Goal: Task Accomplishment & Management: Manage account settings

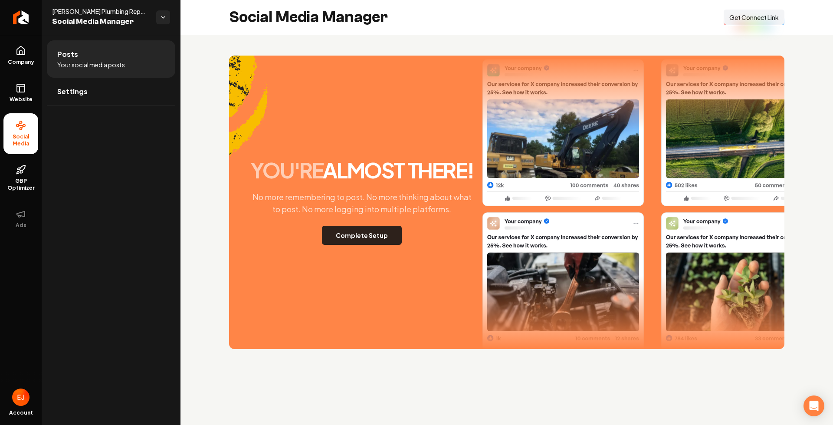
click at [372, 240] on button "Complete Setup" at bounding box center [362, 235] width 80 height 19
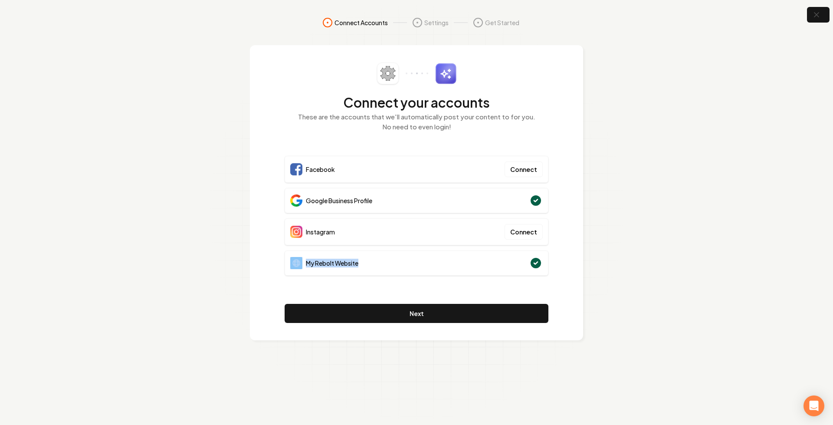
drag, startPoint x: 365, startPoint y: 264, endPoint x: 303, endPoint y: 265, distance: 62.1
click at [303, 265] on div "My Rebolt Website" at bounding box center [417, 262] width 264 height 25
drag, startPoint x: 386, startPoint y: 198, endPoint x: 303, endPoint y: 200, distance: 83.3
click at [303, 200] on div "Google Business Profile" at bounding box center [417, 200] width 264 height 25
drag, startPoint x: 360, startPoint y: 228, endPoint x: 306, endPoint y: 233, distance: 54.5
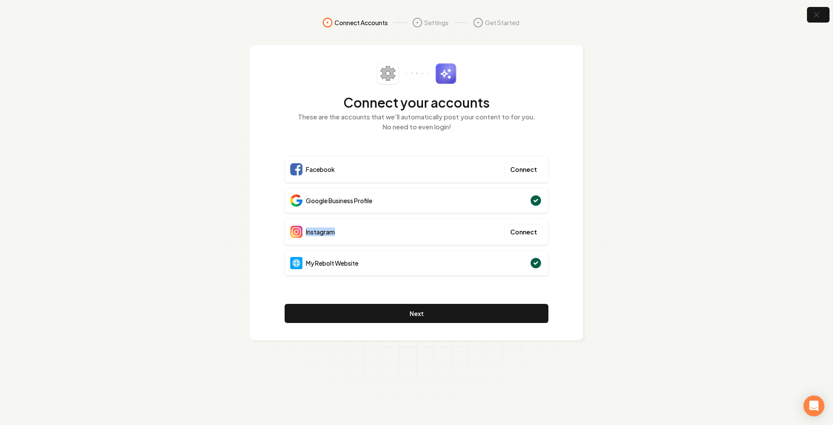
click at [306, 233] on div "Instagram Connect" at bounding box center [417, 231] width 264 height 27
drag, startPoint x: 341, startPoint y: 169, endPoint x: 306, endPoint y: 170, distance: 34.3
click at [306, 170] on div "Facebook Connect" at bounding box center [417, 169] width 264 height 27
click at [821, 20] on icon "button" at bounding box center [816, 15] width 11 height 11
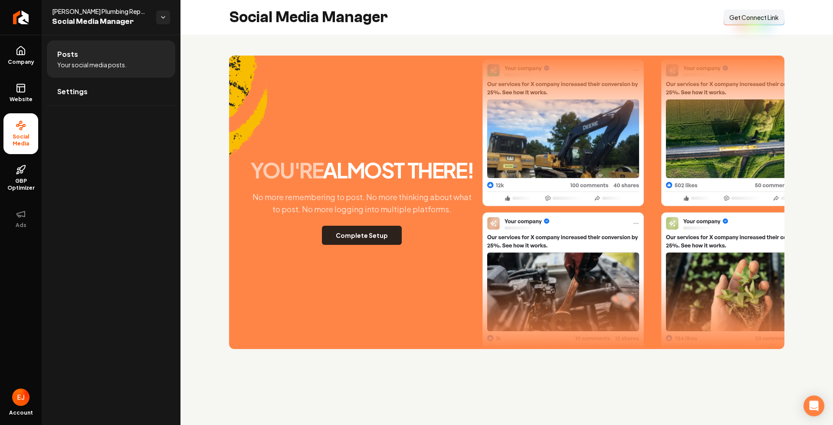
click at [374, 238] on button "Complete Setup" at bounding box center [362, 235] width 80 height 19
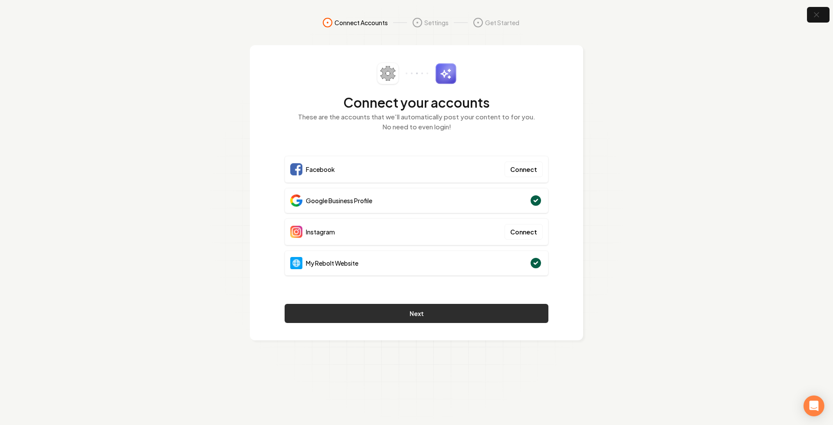
click at [432, 313] on button "Next" at bounding box center [417, 313] width 264 height 19
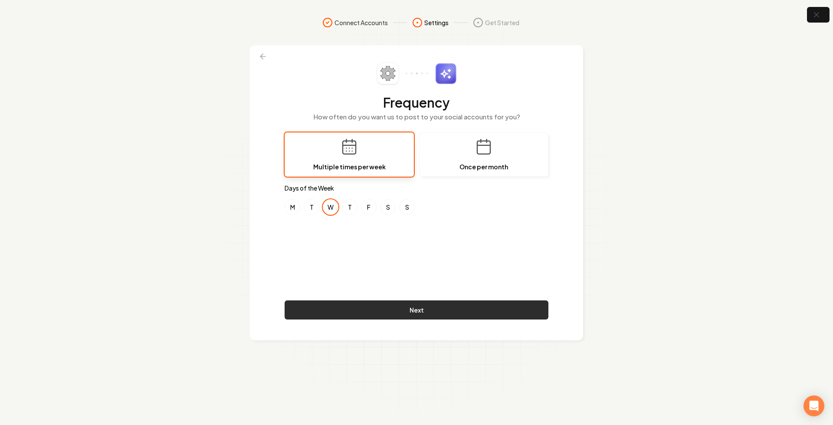
click at [414, 311] on button "Next" at bounding box center [417, 309] width 264 height 19
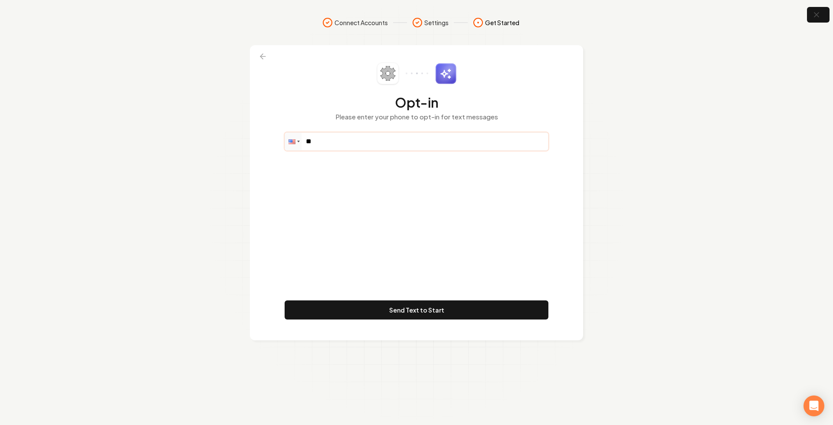
click at [351, 148] on input "**" at bounding box center [416, 141] width 263 height 17
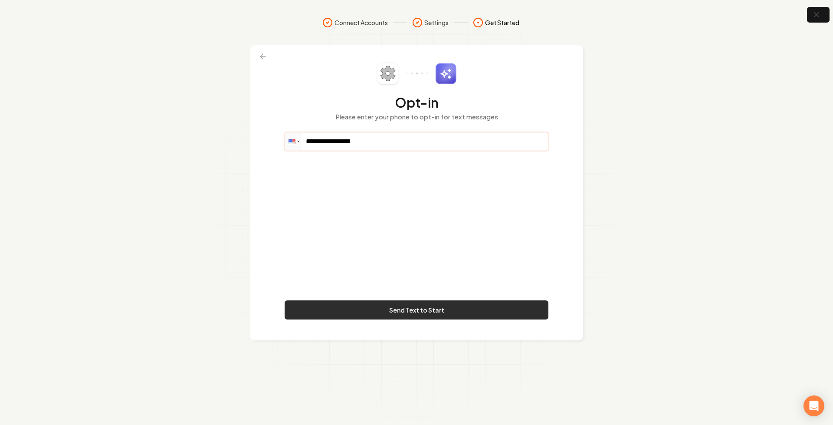
type input "**********"
click at [439, 316] on button "Send Text to Start" at bounding box center [417, 309] width 264 height 19
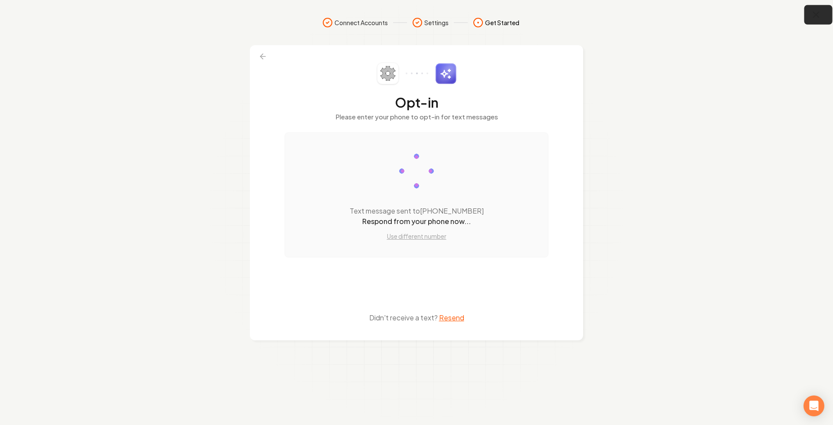
click at [816, 18] on icon "button" at bounding box center [816, 15] width 11 height 11
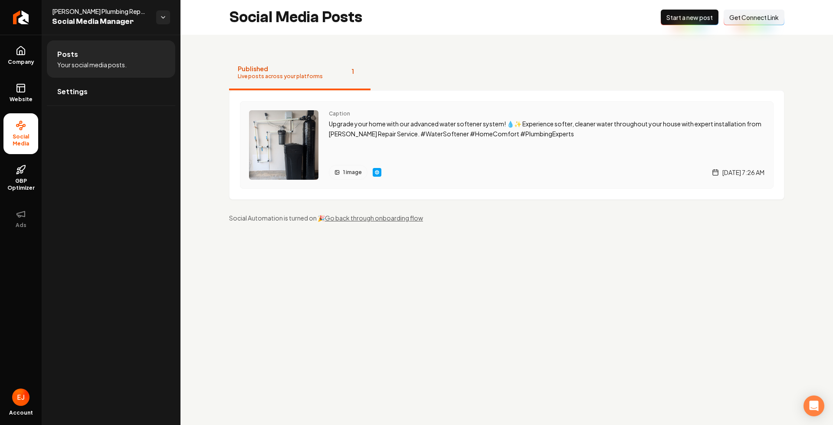
click at [378, 172] on img "Main content area" at bounding box center [377, 172] width 7 height 7
click at [16, 179] on span "GBP Optimizer" at bounding box center [20, 185] width 35 height 14
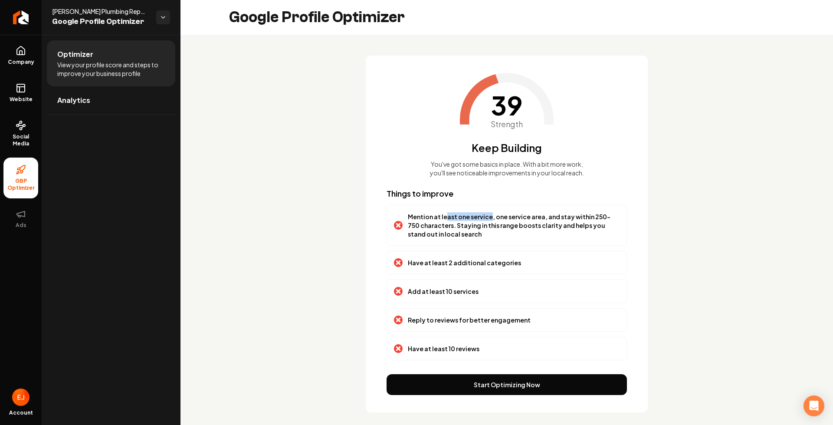
drag, startPoint x: 442, startPoint y: 216, endPoint x: 485, endPoint y: 217, distance: 42.6
click at [485, 217] on p "Mention at least one service, one service area, and stay within 250-750 charact…" at bounding box center [514, 225] width 212 height 26
drag, startPoint x: 500, startPoint y: 217, endPoint x: 555, endPoint y: 214, distance: 54.8
click at [555, 214] on p "Mention at least one service, one service area, and stay within 250-750 charact…" at bounding box center [514, 225] width 212 height 26
drag, startPoint x: 518, startPoint y: 257, endPoint x: 407, endPoint y: 266, distance: 111.4
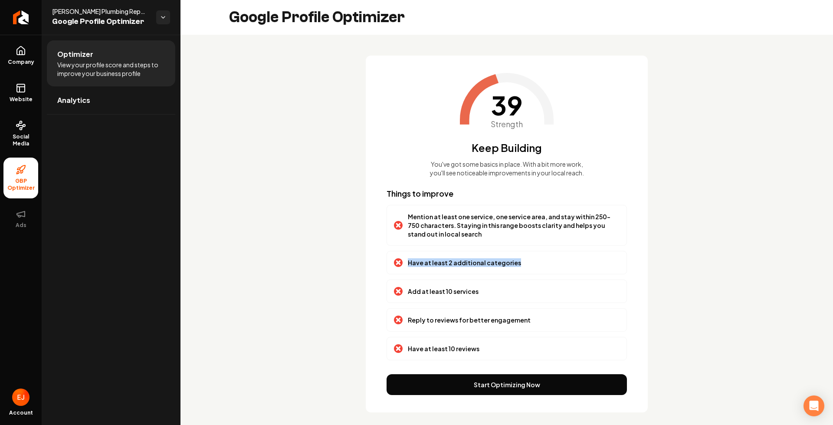
click at [407, 266] on div "Have at least 2 additional categories" at bounding box center [507, 262] width 240 height 23
drag, startPoint x: 490, startPoint y: 293, endPoint x: 421, endPoint y: 299, distance: 70.2
click at [410, 290] on div "Add at least 10 services" at bounding box center [507, 291] width 226 height 9
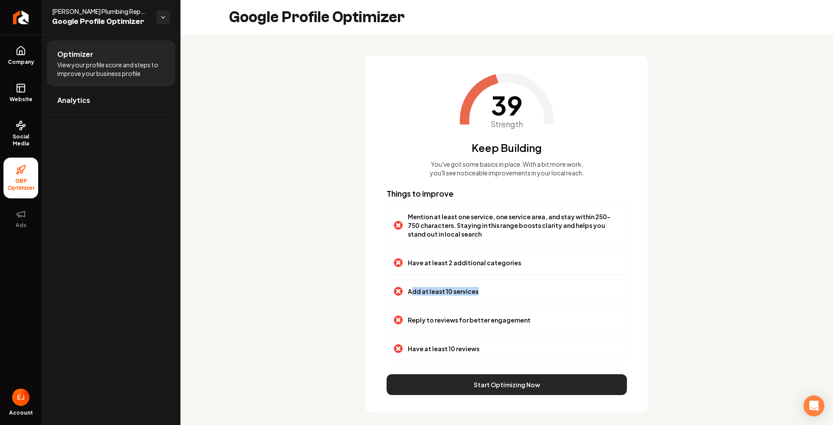
click at [491, 388] on button "Start Optimizing Now" at bounding box center [507, 384] width 240 height 21
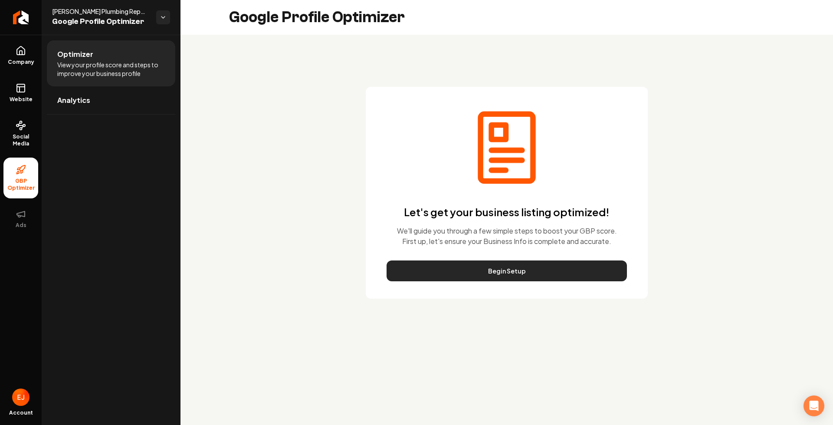
click at [516, 268] on button "Begin Setup" at bounding box center [507, 270] width 240 height 21
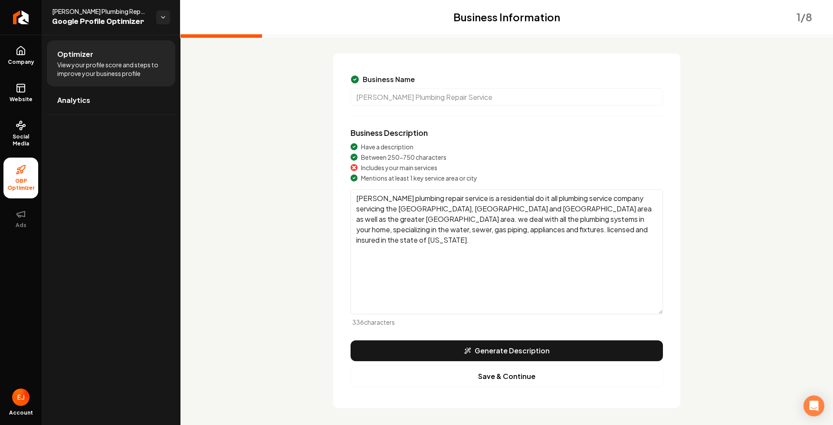
scroll to position [48, 0]
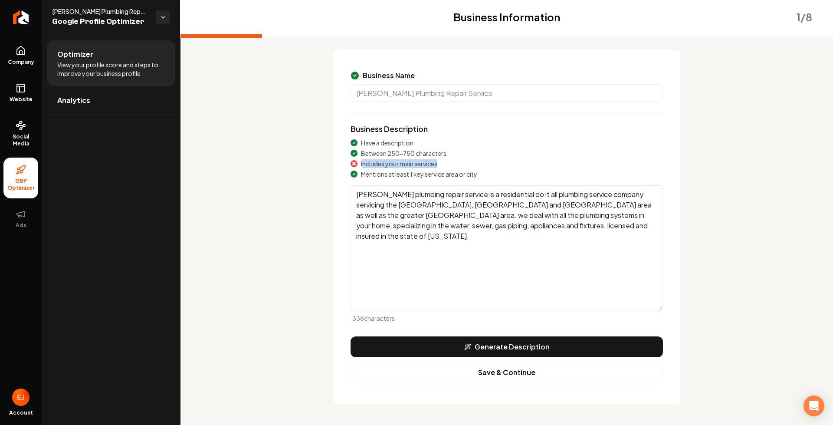
drag, startPoint x: 443, startPoint y: 163, endPoint x: 360, endPoint y: 166, distance: 82.5
click at [360, 166] on div "Includes your main services" at bounding box center [507, 163] width 312 height 9
click at [539, 224] on textarea "[PERSON_NAME] plumbing repair service is a residential do it all plumbing servi…" at bounding box center [507, 247] width 312 height 125
click at [370, 196] on textarea "[PERSON_NAME] plumbing repair service is a residential do it all plumbing servi…" at bounding box center [507, 247] width 312 height 125
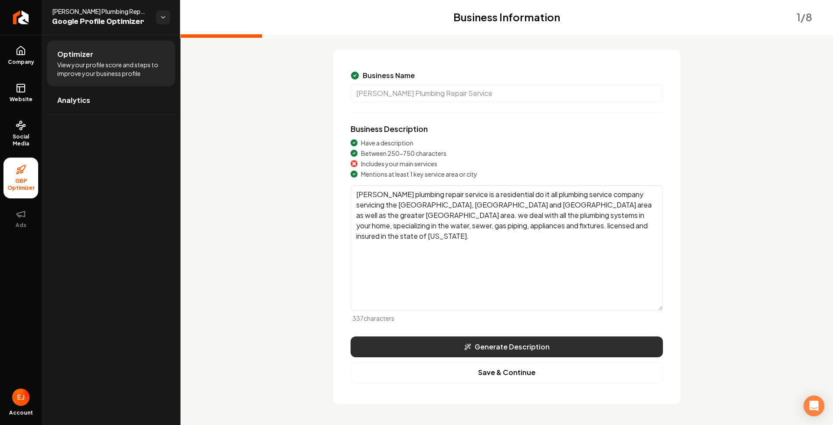
click at [477, 345] on button "Generate Description" at bounding box center [507, 346] width 312 height 21
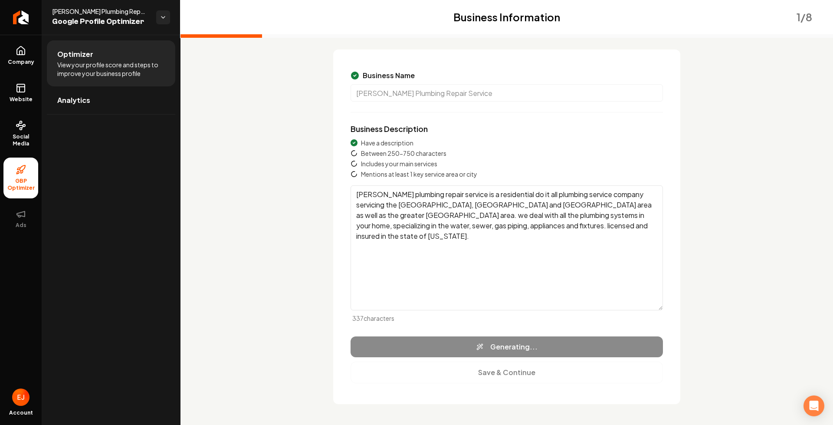
type textarea "Ryans Plumbing Repair Service is your trusted partner in plumbing solutions, pr…"
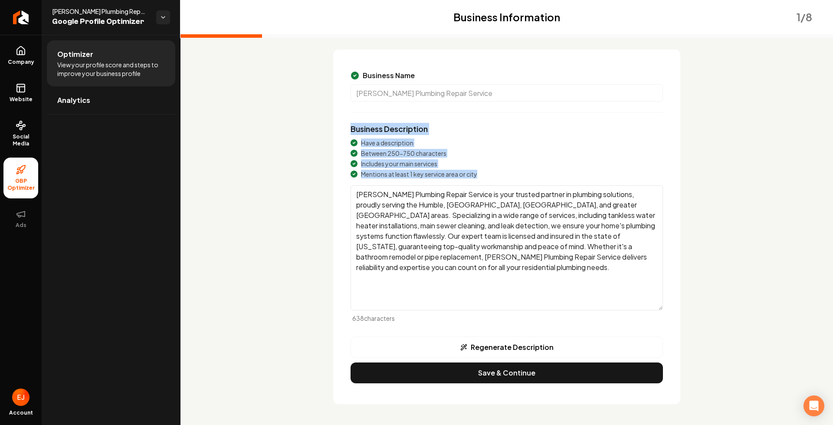
drag, startPoint x: 345, startPoint y: 122, endPoint x: 446, endPoint y: 195, distance: 124.0
click at [474, 189] on div "Business Name Ryan's Plumbing Repair Service Business Description Have a descri…" at bounding box center [506, 226] width 347 height 355
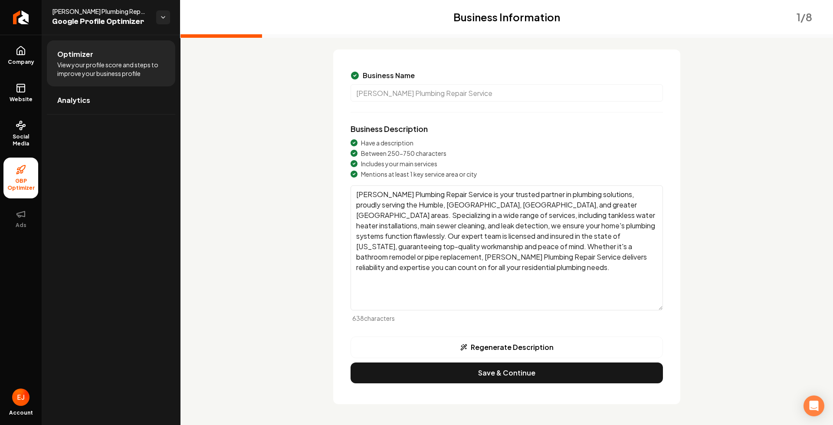
click at [272, 257] on div "Business Information 1 / 8 Business Name Ryan's Plumbing Repair Service Busines…" at bounding box center [507, 220] width 556 height 368
drag, startPoint x: 467, startPoint y: 171, endPoint x: 381, endPoint y: 149, distance: 88.7
click at [381, 149] on div "Have a description Between 250-750 characters Includes your main services Menti…" at bounding box center [507, 158] width 312 height 40
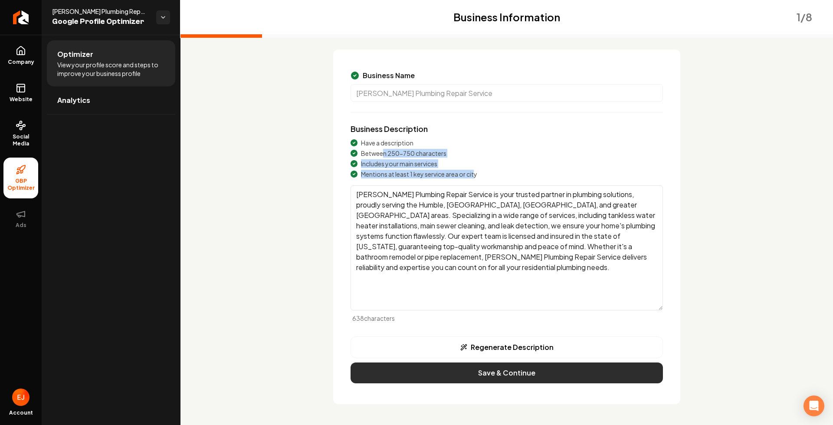
click at [491, 378] on button "Save & Continue" at bounding box center [507, 372] width 312 height 21
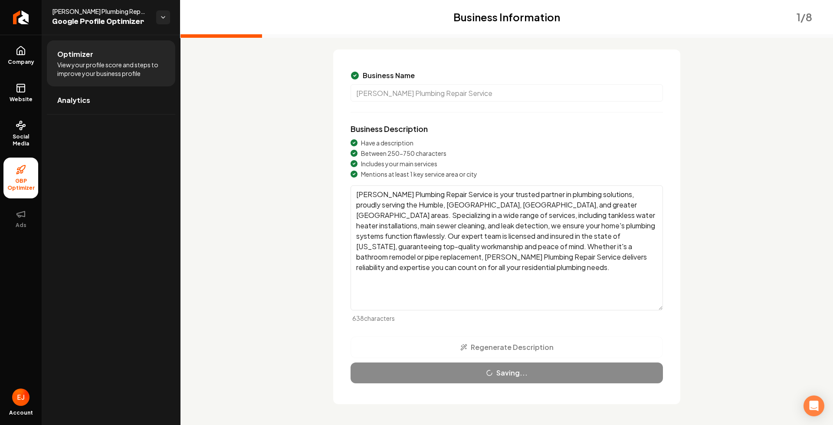
click at [488, 177] on div "Mentions at least 1 key service area or city" at bounding box center [507, 174] width 312 height 9
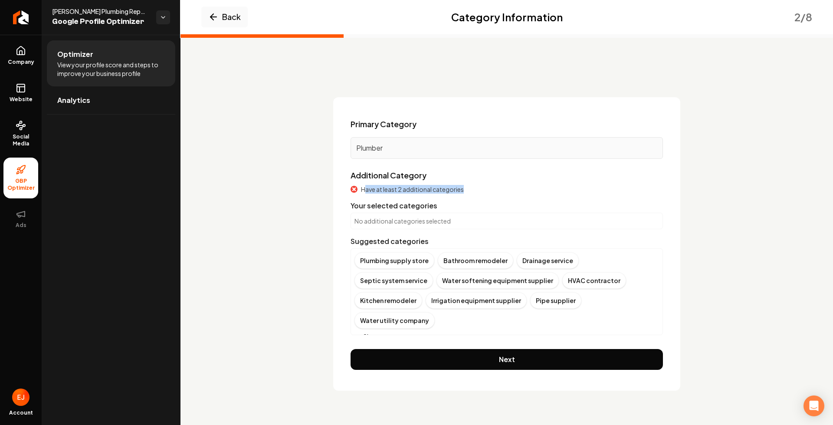
drag, startPoint x: 474, startPoint y: 186, endPoint x: 364, endPoint y: 192, distance: 110.8
click at [364, 192] on div "Have at least 2 additional categories" at bounding box center [507, 189] width 312 height 9
click at [374, 332] on button "Show more" at bounding box center [375, 336] width 41 height 9
click at [490, 263] on div "Bathroom remodeler" at bounding box center [476, 260] width 76 height 16
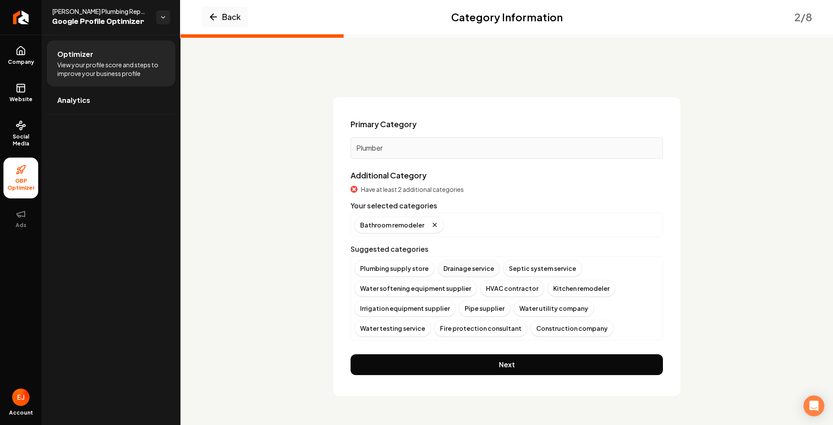
click at [465, 271] on div "Drainage service" at bounding box center [469, 268] width 62 height 16
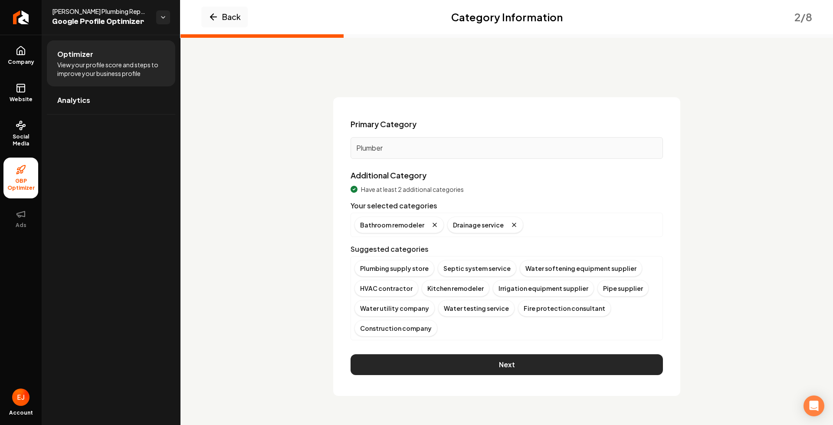
click at [520, 367] on button "Next" at bounding box center [507, 364] width 312 height 21
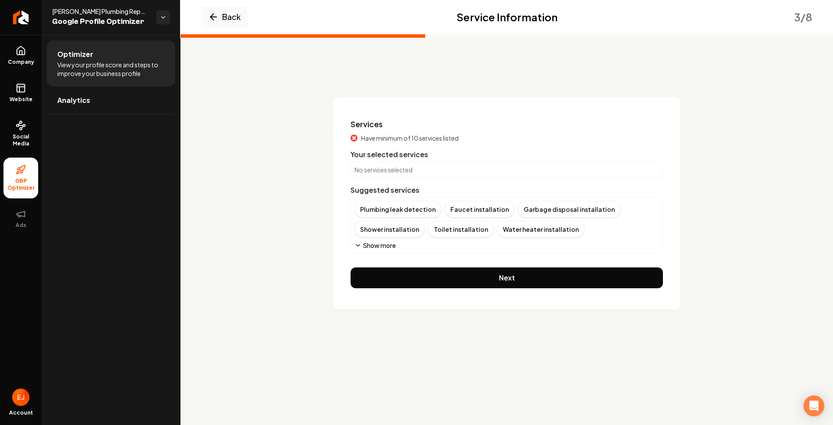
click at [391, 248] on button "Show more" at bounding box center [375, 245] width 41 height 9
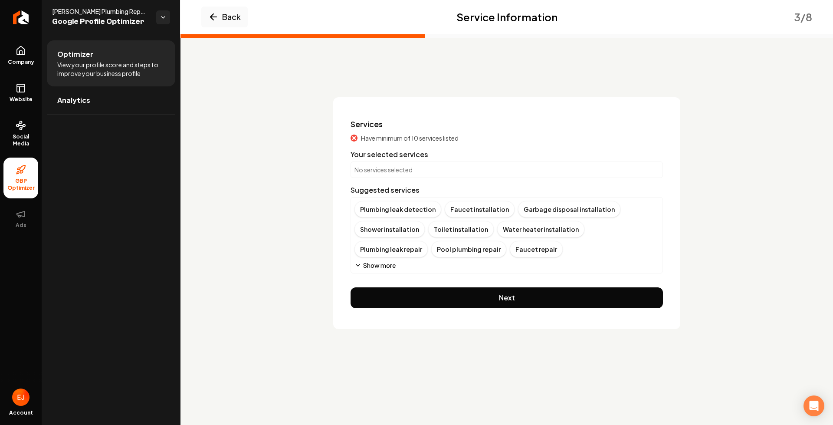
click at [424, 172] on p "No services selected" at bounding box center [507, 169] width 305 height 9
click at [413, 210] on div "Plumbing leak detection" at bounding box center [398, 209] width 87 height 16
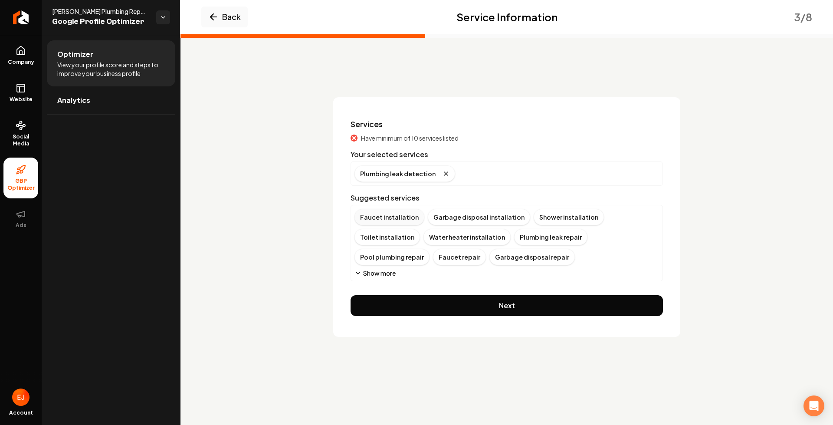
click at [404, 218] on div "Faucet installation" at bounding box center [390, 217] width 70 height 16
click at [404, 218] on div "Garbage disposal installation" at bounding box center [406, 217] width 102 height 16
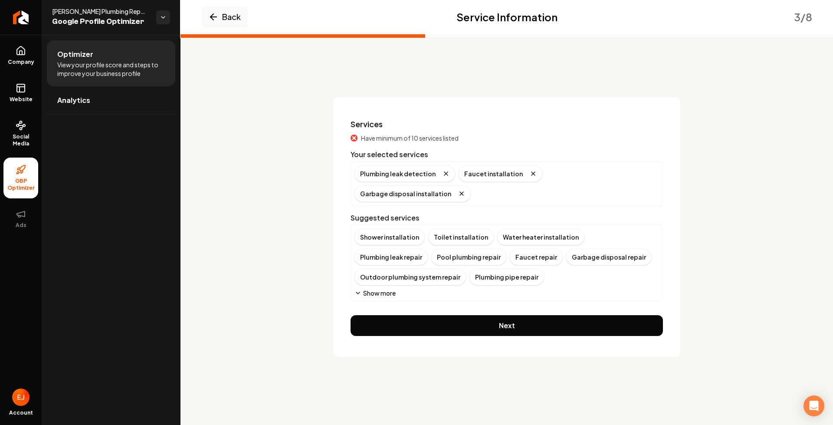
click at [404, 229] on div "Shower installation" at bounding box center [390, 237] width 70 height 16
click at [394, 236] on div "Toilet installation" at bounding box center [388, 237] width 66 height 16
click at [388, 238] on div "Water heater installation" at bounding box center [398, 237] width 87 height 16
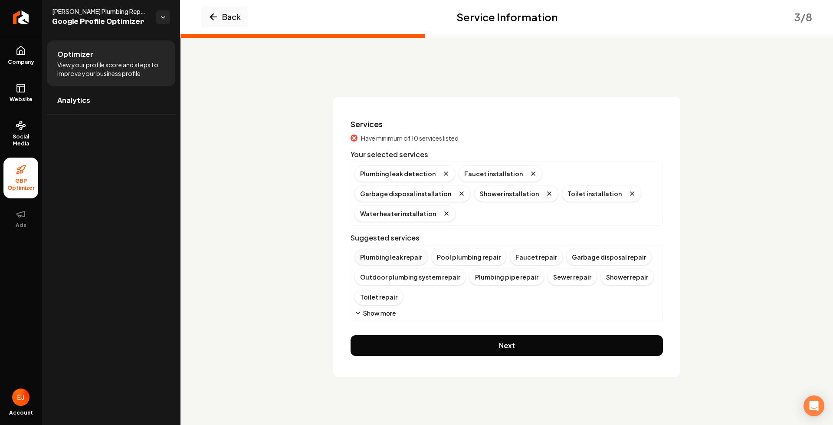
click at [392, 249] on div "Plumbing leak repair" at bounding box center [391, 257] width 73 height 16
click at [398, 258] on div "Pool plumbing repair" at bounding box center [392, 257] width 75 height 16
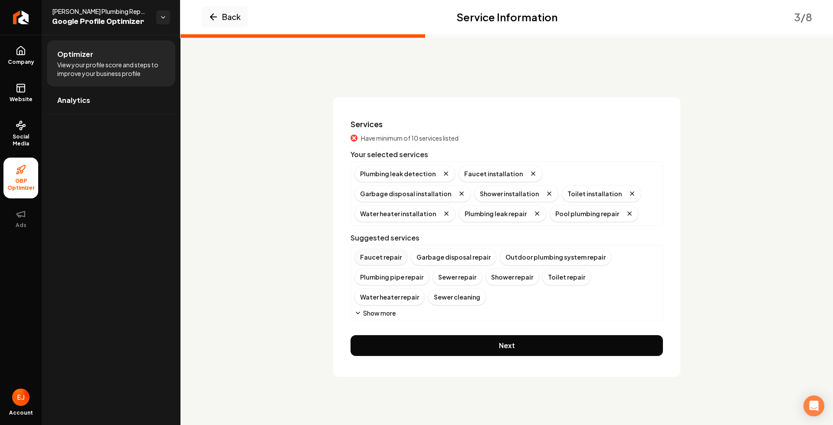
click at [389, 259] on div "Faucet repair" at bounding box center [381, 257] width 53 height 16
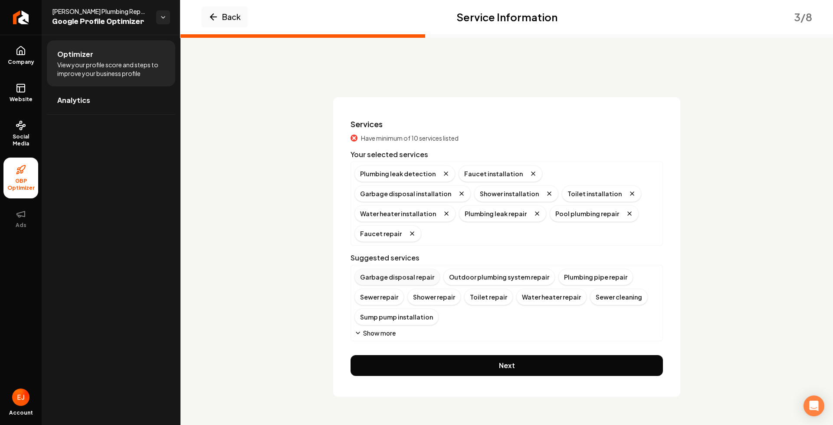
click at [389, 269] on div "Garbage disposal repair" at bounding box center [397, 277] width 85 height 16
click at [391, 281] on div "Outdoor plumbing system repair" at bounding box center [411, 277] width 112 height 16
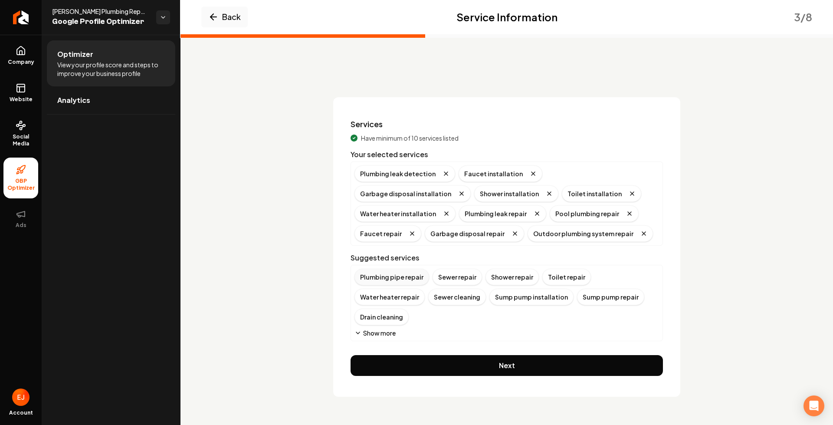
click at [397, 276] on div "Plumbing pipe repair" at bounding box center [392, 277] width 75 height 16
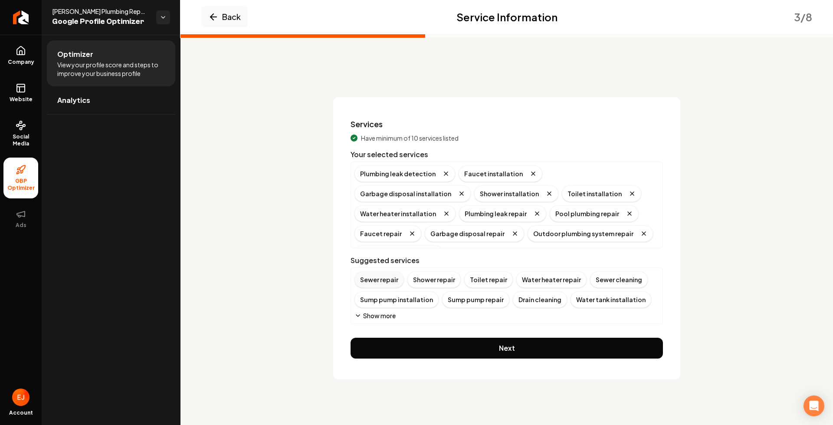
click at [385, 282] on div "Sewer repair" at bounding box center [379, 279] width 49 height 16
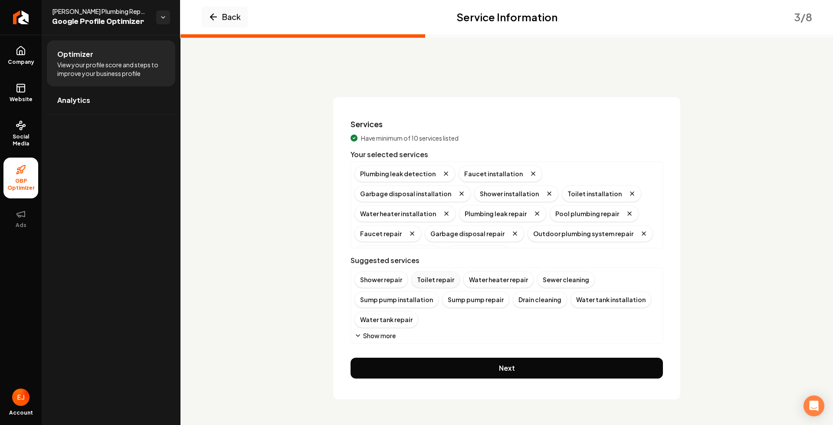
click at [383, 282] on div "Shower repair" at bounding box center [381, 279] width 53 height 16
click at [384, 281] on div "Toilet repair" at bounding box center [379, 279] width 49 height 16
click at [383, 279] on div "Water heater repair" at bounding box center [390, 279] width 70 height 16
click at [388, 279] on div "Sewer cleaning" at bounding box center [384, 279] width 58 height 16
click at [388, 279] on div "Sump pump installation" at bounding box center [397, 279] width 84 height 16
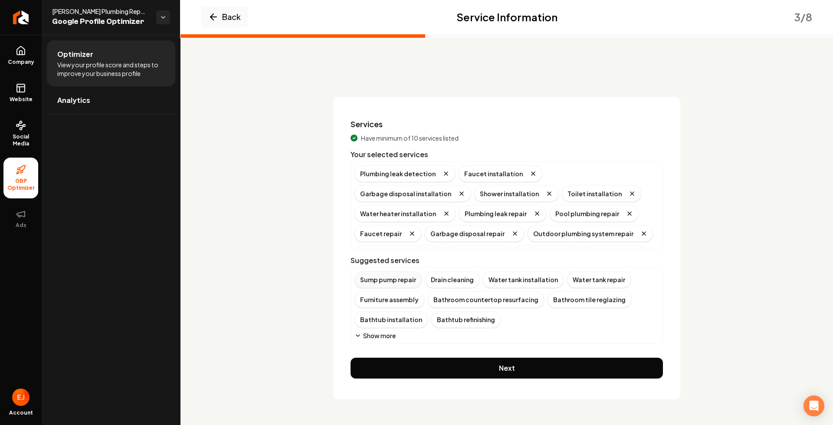
click at [388, 280] on div "Sump pump repair" at bounding box center [388, 279] width 67 height 16
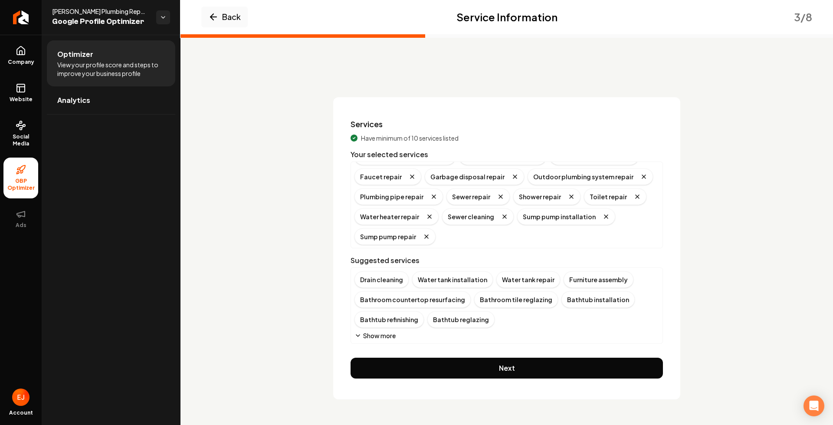
scroll to position [57, 0]
click at [388, 282] on div "Drain cleaning" at bounding box center [382, 279] width 54 height 16
click at [406, 284] on div "Water tank installation" at bounding box center [395, 279] width 81 height 16
drag, startPoint x: 389, startPoint y: 283, endPoint x: 393, endPoint y: 284, distance: 4.5
click at [391, 283] on div "Water tank repair" at bounding box center [387, 279] width 64 height 16
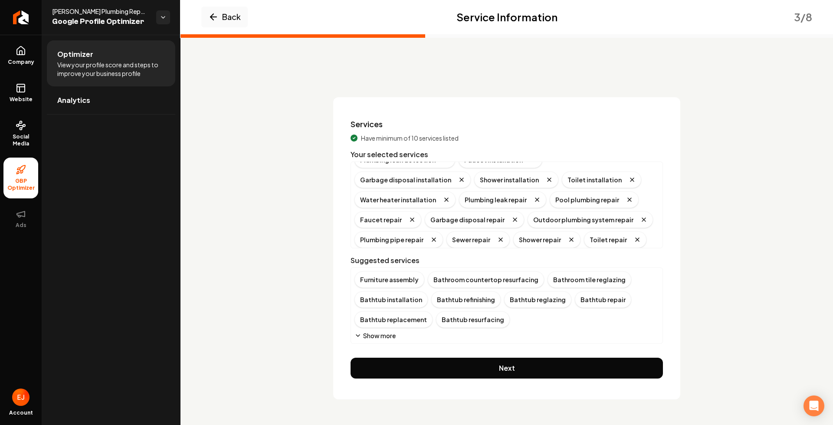
scroll to position [0, 0]
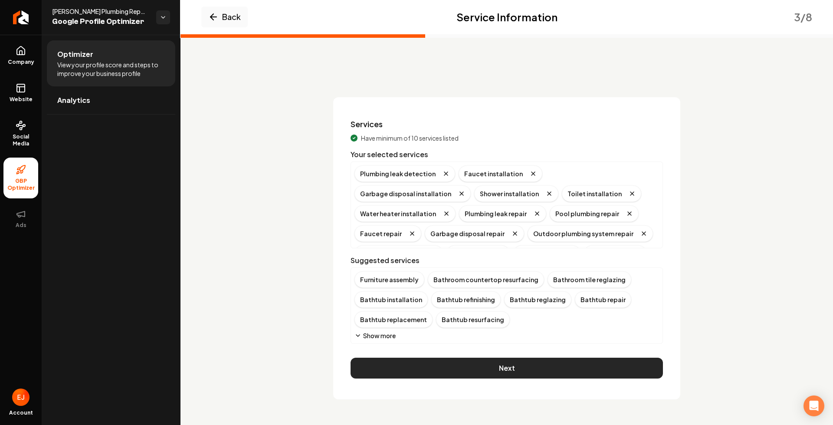
click at [519, 368] on button "Next" at bounding box center [507, 368] width 312 height 21
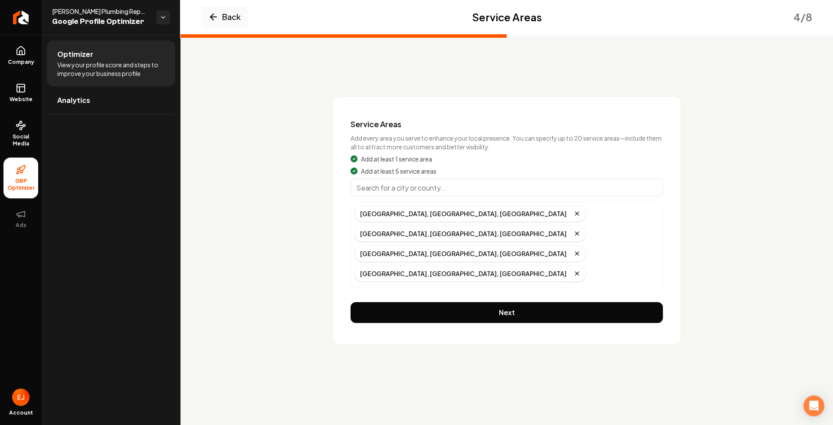
click at [531, 308] on div "Service Areas Add every area you serve to enhance your local presence. You can …" at bounding box center [506, 220] width 347 height 247
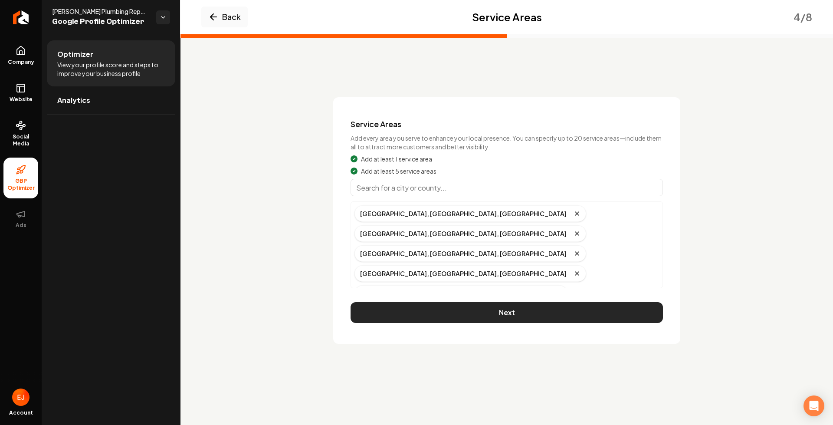
click at [525, 302] on button "Next" at bounding box center [507, 312] width 312 height 21
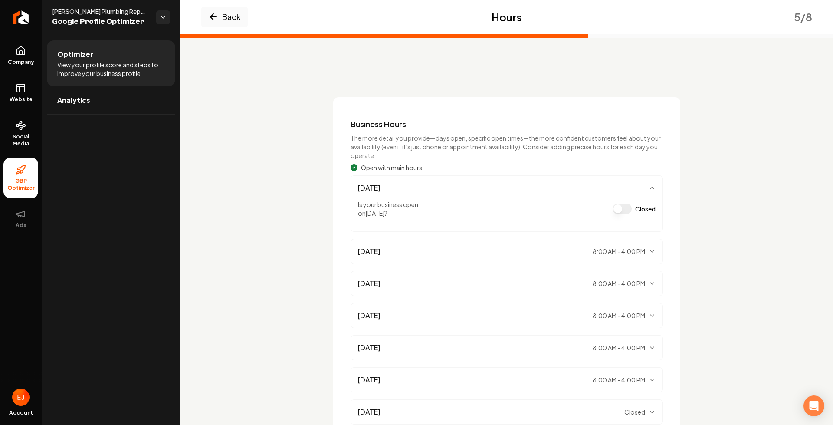
scroll to position [43, 0]
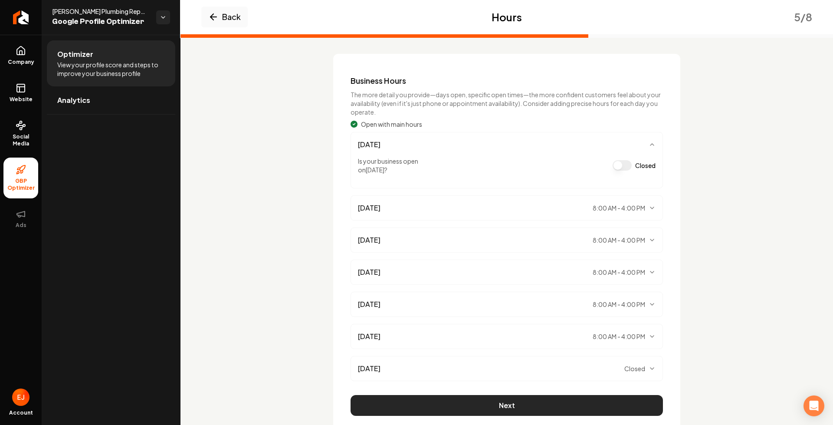
click at [510, 409] on button "Next" at bounding box center [507, 405] width 312 height 21
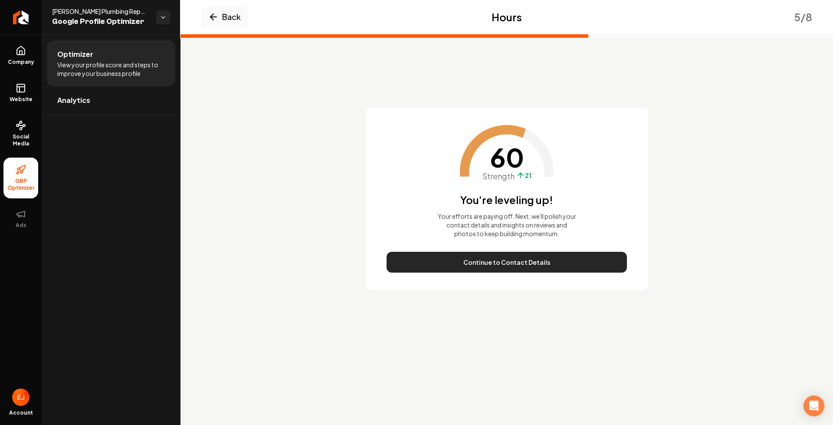
click at [508, 261] on button "Continue to Contact Details" at bounding box center [507, 262] width 240 height 21
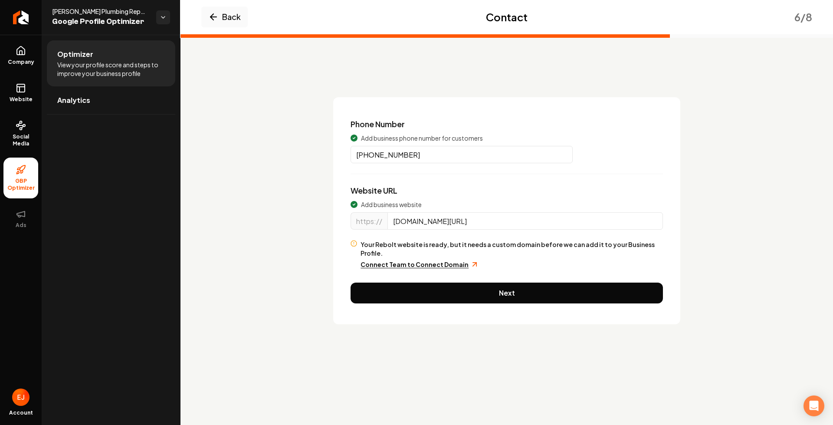
click at [424, 157] on input "(346) 574-3848" at bounding box center [462, 154] width 222 height 17
click at [523, 229] on input "ryansplumbingrepairservice.com/" at bounding box center [526, 220] width 276 height 17
drag, startPoint x: 514, startPoint y: 219, endPoint x: 384, endPoint y: 217, distance: 130.2
click at [385, 217] on div "https:// ryansplumbingrepairservice.com/" at bounding box center [507, 226] width 312 height 28
paste input "-plumbing-repair-service.com"
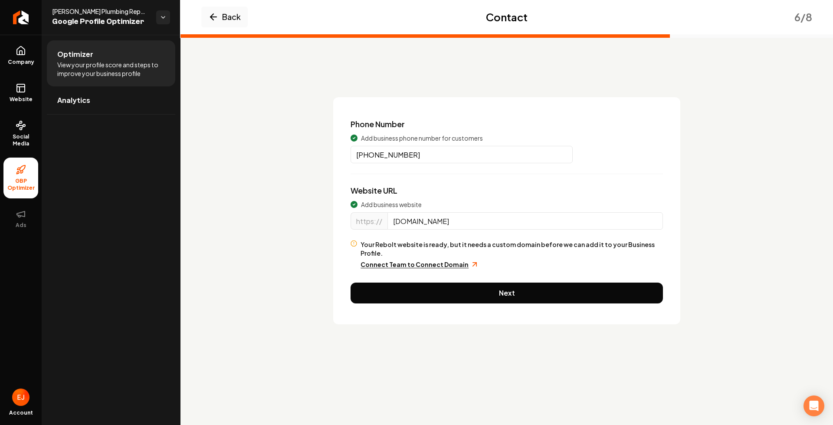
type input "ryans-plumbing-repair-service.com"
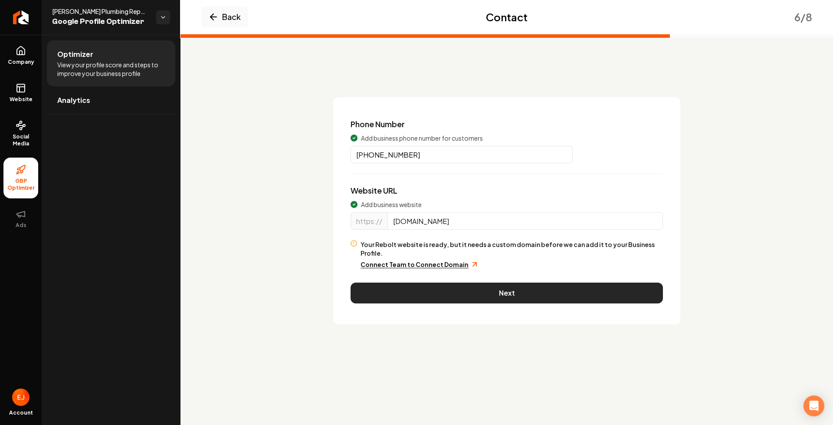
click at [454, 286] on button "Next" at bounding box center [507, 293] width 312 height 21
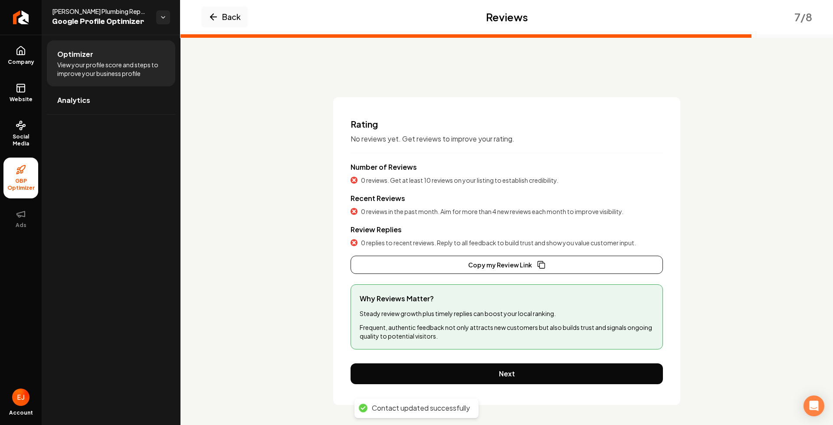
scroll to position [1, 0]
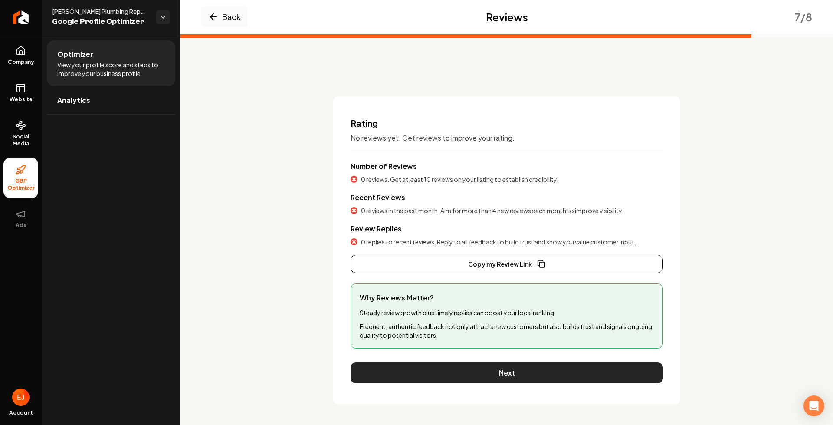
click at [563, 378] on button "Next" at bounding box center [507, 372] width 312 height 21
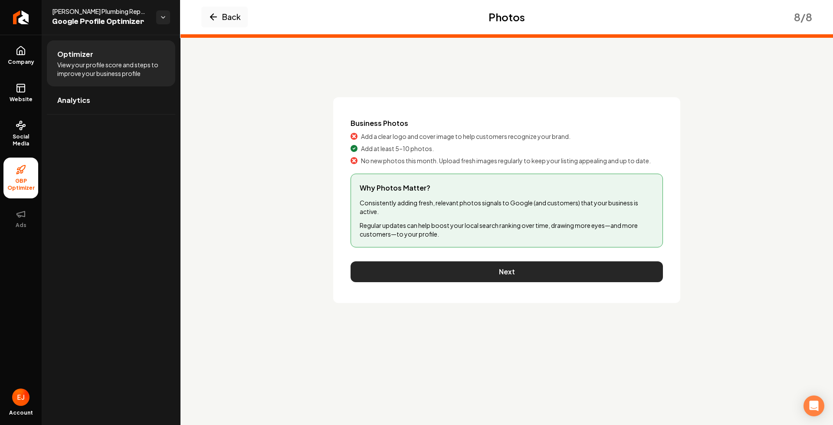
click at [517, 273] on button "Next" at bounding box center [507, 271] width 312 height 21
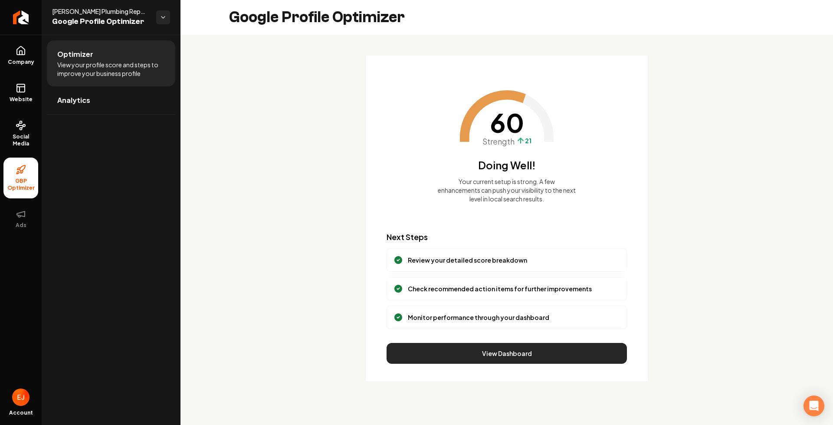
click at [490, 362] on button "View Dashboard" at bounding box center [507, 353] width 240 height 21
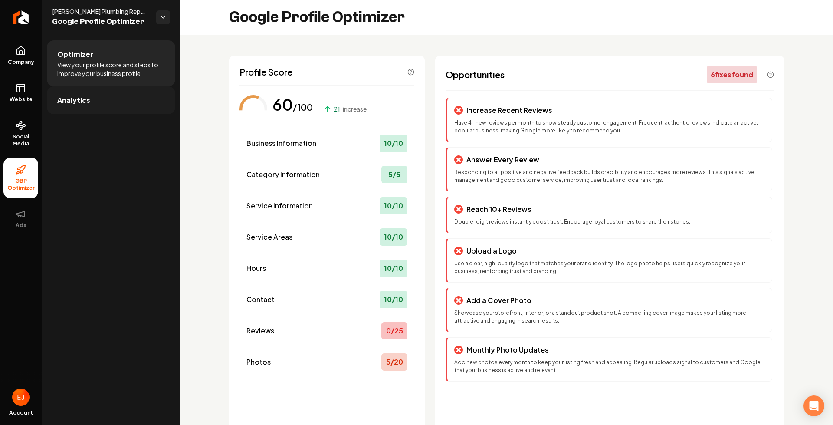
click at [111, 101] on link "Analytics" at bounding box center [111, 100] width 128 height 28
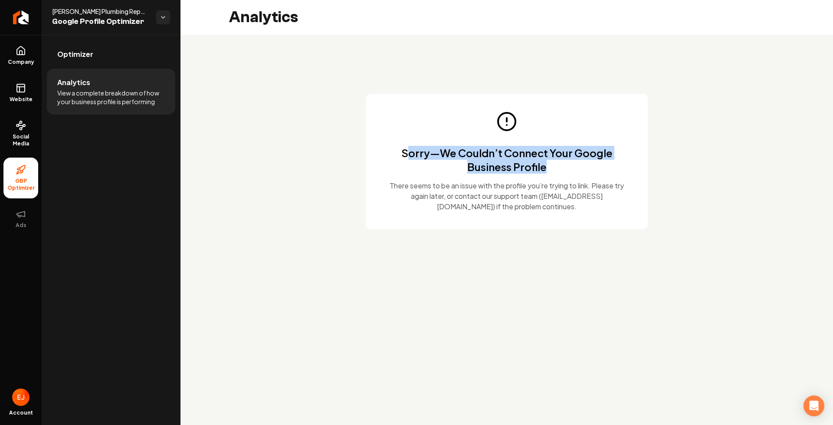
drag, startPoint x: 556, startPoint y: 170, endPoint x: 411, endPoint y: 156, distance: 146.5
click at [411, 156] on h1 "Sorry—We Couldn’t Connect Your Google Business Profile" at bounding box center [507, 160] width 240 height 28
click at [22, 99] on span "Website" at bounding box center [21, 99] width 30 height 7
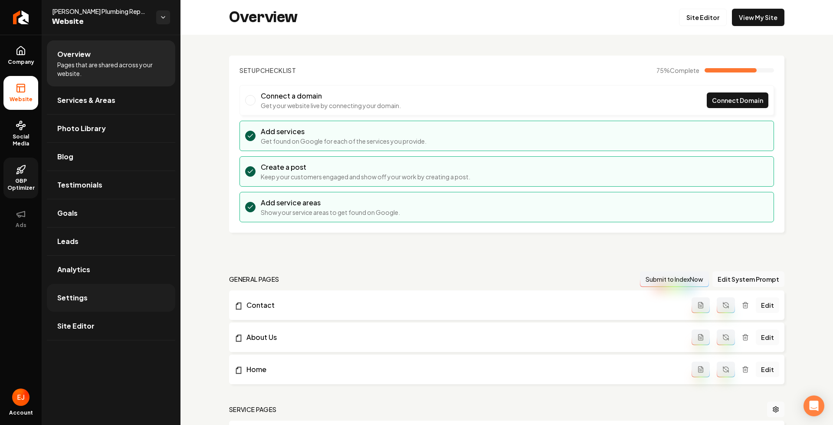
click at [102, 297] on link "Settings" at bounding box center [111, 298] width 128 height 28
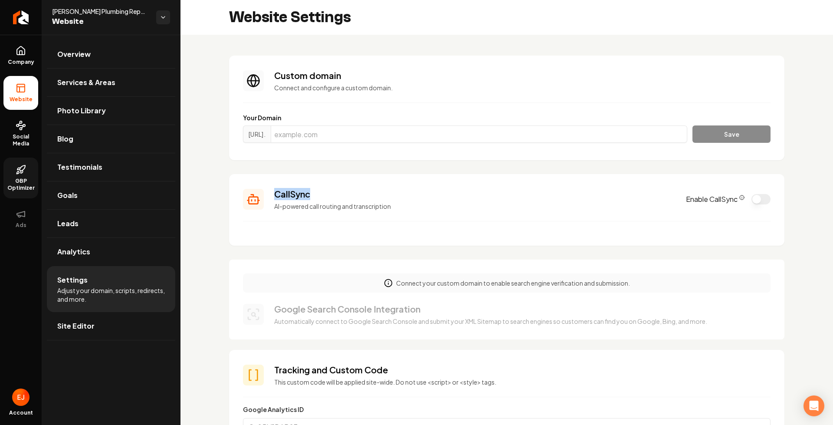
drag, startPoint x: 321, startPoint y: 193, endPoint x: 268, endPoint y: 188, distance: 53.2
click at [268, 188] on div "CallSync AI-powered call routing and transcription Enable CallSync" at bounding box center [507, 199] width 528 height 23
click at [738, 197] on div "Enable CallSync" at bounding box center [728, 199] width 85 height 10
click at [740, 197] on icon "CallSync Info" at bounding box center [742, 197] width 5 height 5
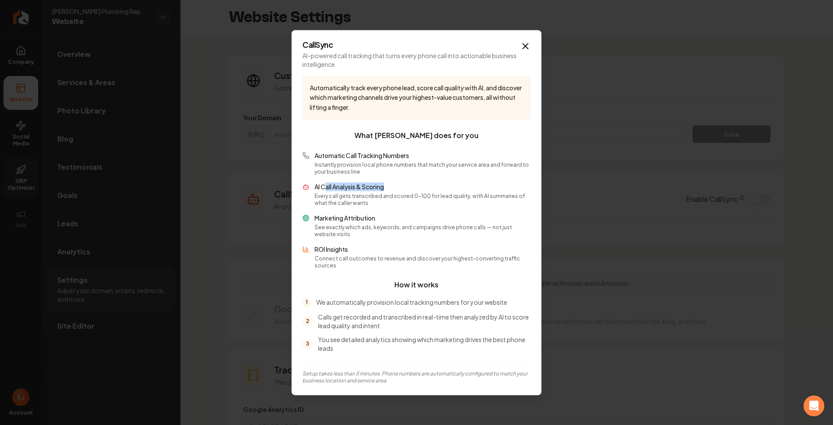
drag, startPoint x: 326, startPoint y: 190, endPoint x: 391, endPoint y: 192, distance: 65.1
click at [391, 191] on p "AI Call Analysis & Scoring" at bounding box center [423, 186] width 216 height 9
drag, startPoint x: 383, startPoint y: 227, endPoint x: 345, endPoint y: 227, distance: 38.2
click at [345, 227] on div "Marketing Attribution See exactly which ads, keywords, and campaigns drive phon…" at bounding box center [423, 226] width 216 height 24
drag, startPoint x: 331, startPoint y: 253, endPoint x: 335, endPoint y: 271, distance: 19.0
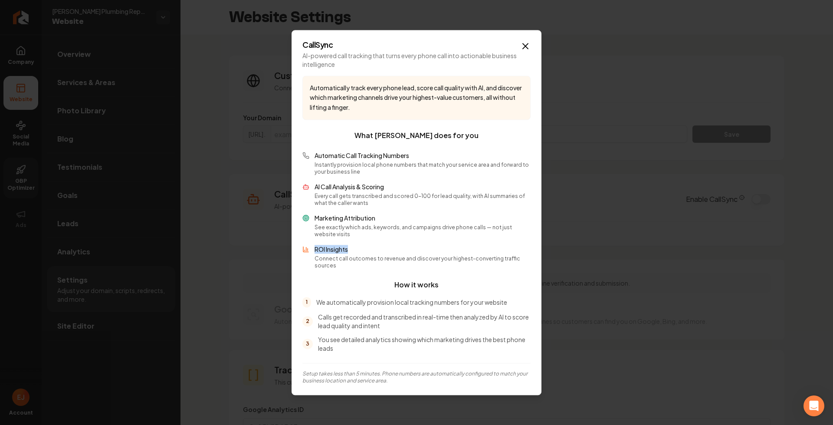
click at [312, 254] on div "ROI Insights Connect call outcomes to revenue and discover your highest-convert…" at bounding box center [416, 257] width 228 height 24
click at [526, 51] on icon "button" at bounding box center [525, 46] width 10 height 10
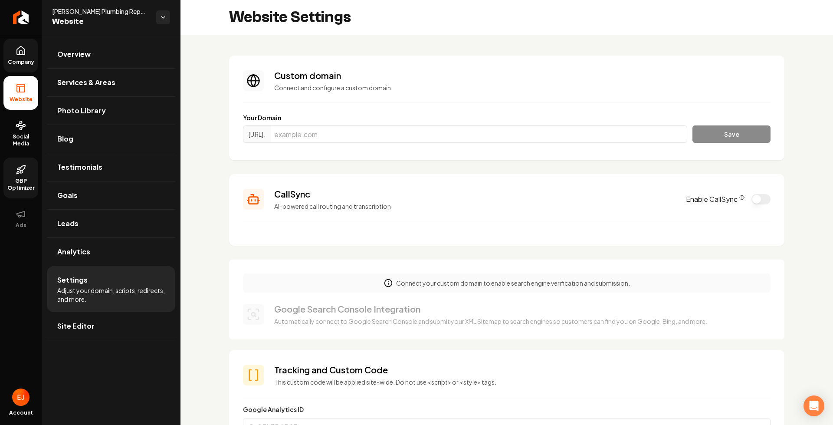
click at [26, 59] on span "Company" at bounding box center [20, 62] width 33 height 7
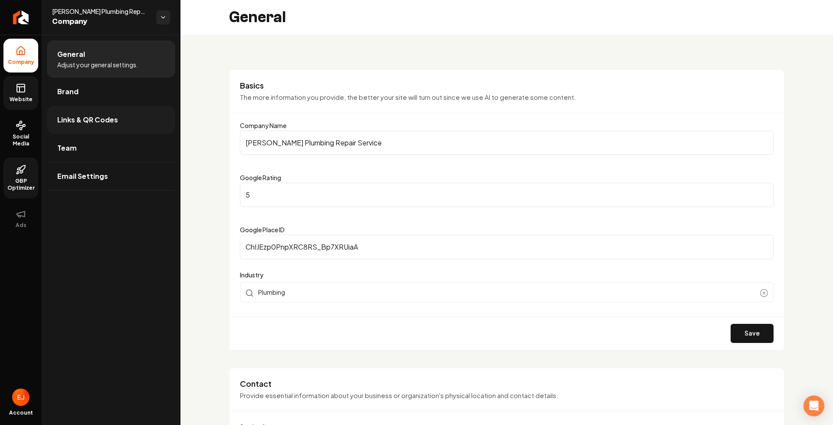
click at [80, 128] on link "Links & QR Codes" at bounding box center [111, 120] width 128 height 28
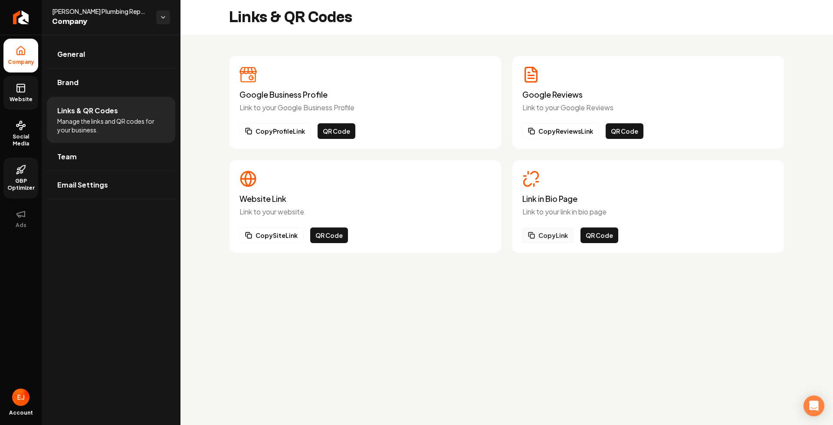
click at [546, 233] on button "Copy Link" at bounding box center [548, 235] width 51 height 16
click at [557, 237] on button "Copy Link" at bounding box center [548, 235] width 51 height 16
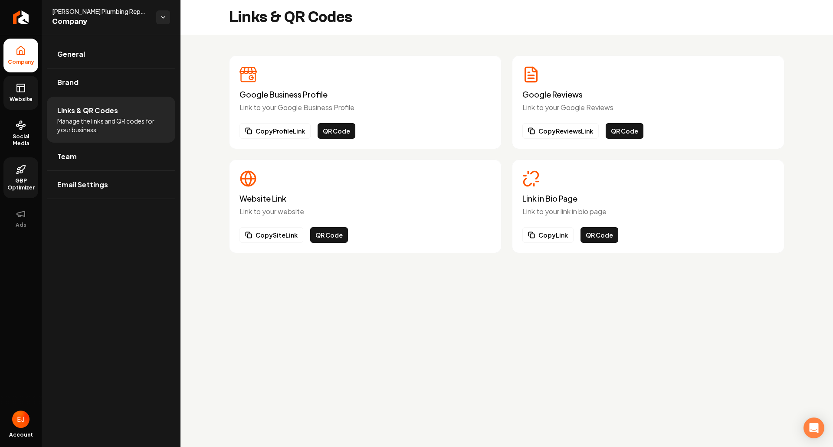
click at [24, 98] on span "Website" at bounding box center [21, 99] width 30 height 7
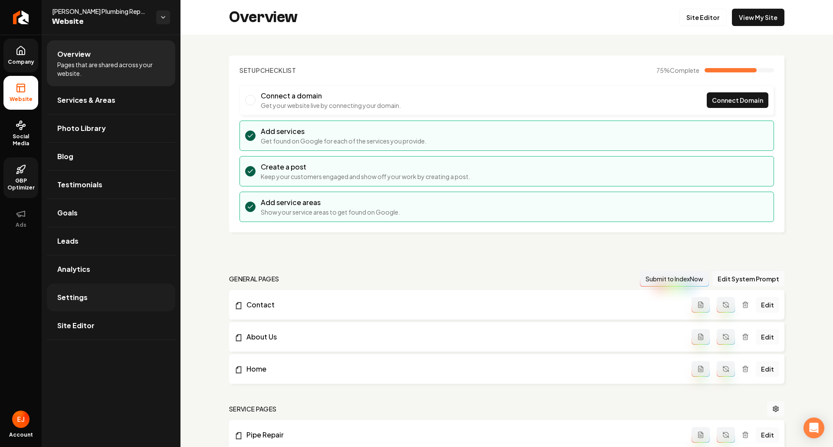
click at [105, 291] on link "Settings" at bounding box center [111, 298] width 128 height 28
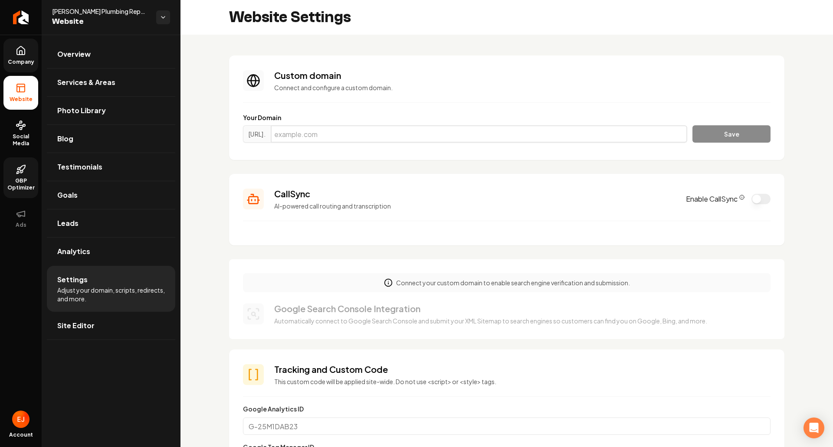
click at [408, 131] on input "Main content area" at bounding box center [479, 133] width 417 height 17
paste input "ryans-plumbing-repair-service.com"
type input "ryans-plumbing-repair-service.com"
click at [713, 138] on button "Save" at bounding box center [732, 133] width 78 height 17
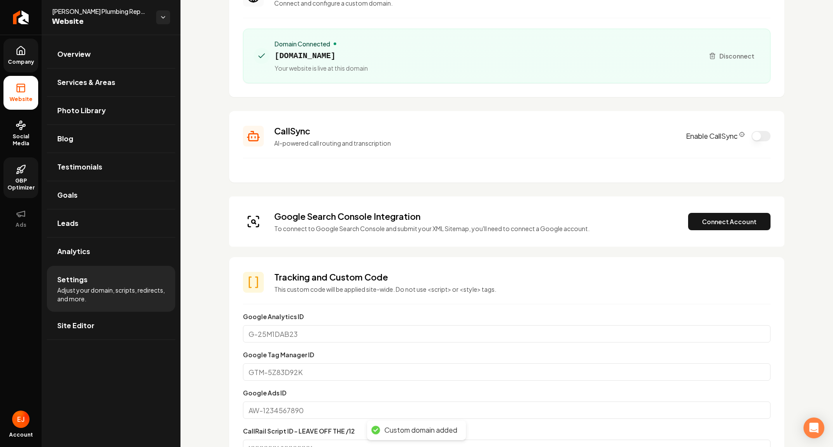
scroll to position [87, 0]
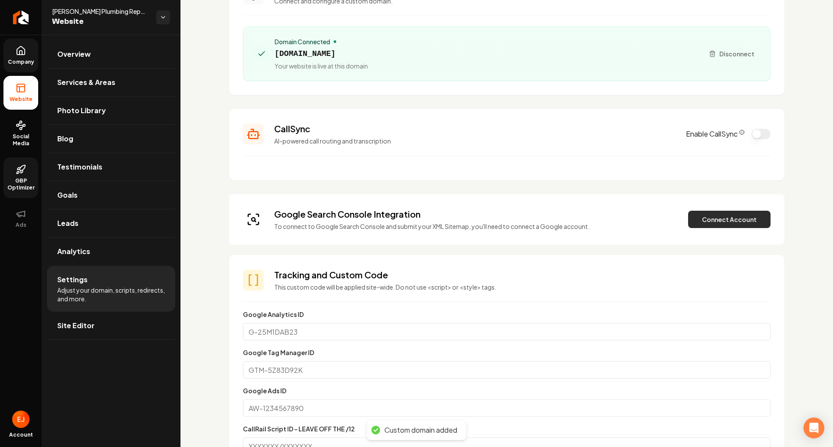
click at [745, 219] on button "Connect Account" at bounding box center [729, 219] width 82 height 17
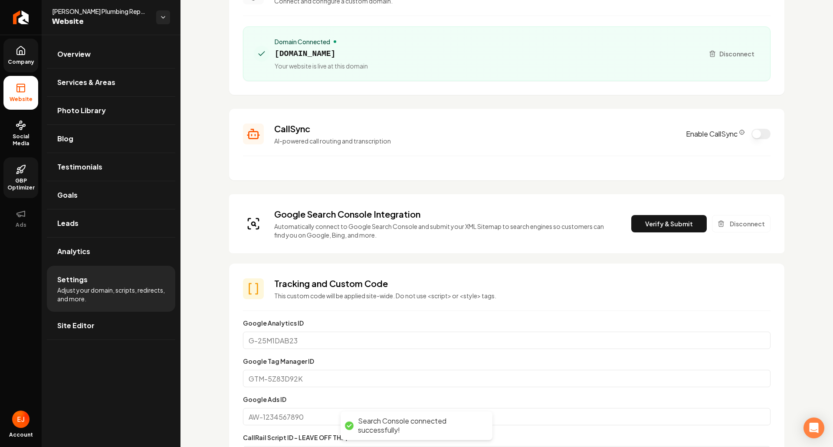
click at [651, 230] on button "Verify & Submit" at bounding box center [669, 223] width 76 height 17
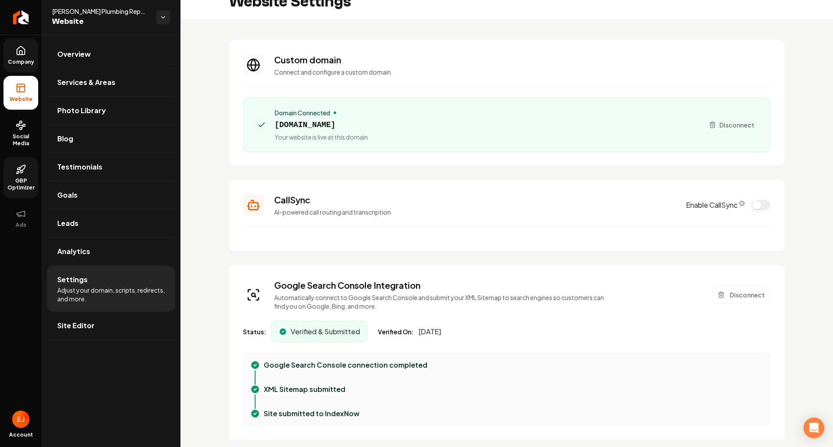
scroll to position [0, 0]
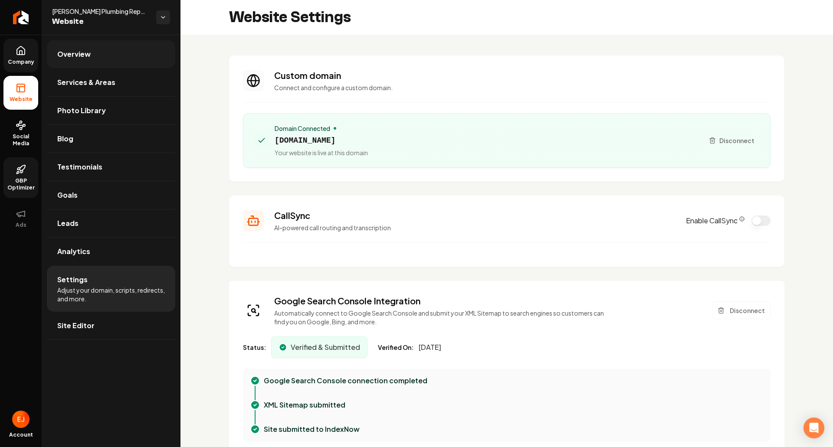
click at [112, 55] on link "Overview" at bounding box center [111, 54] width 128 height 28
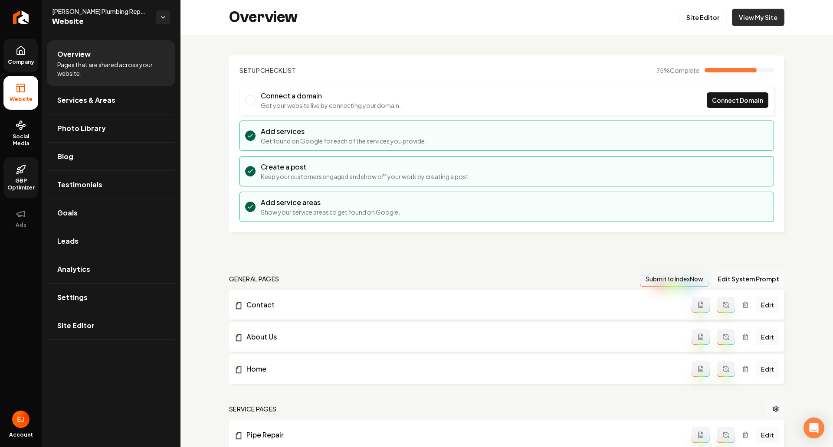
click at [756, 26] on link "View My Site" at bounding box center [758, 17] width 53 height 17
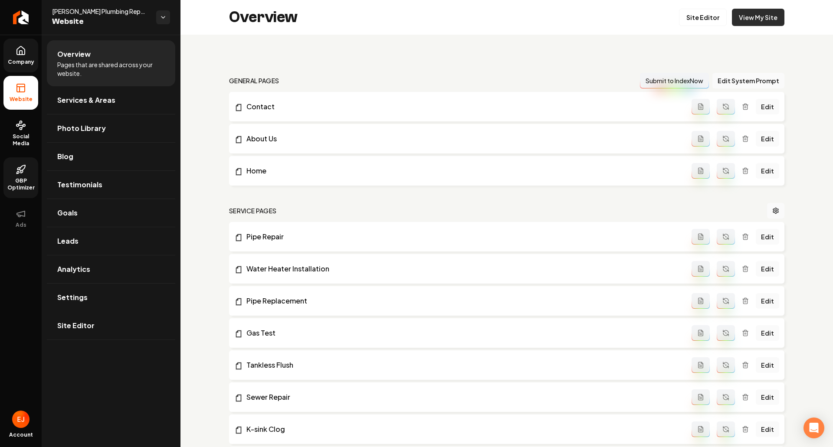
click at [759, 19] on link "View My Site" at bounding box center [758, 17] width 53 height 17
click at [13, 132] on link "Social Media" at bounding box center [20, 133] width 35 height 41
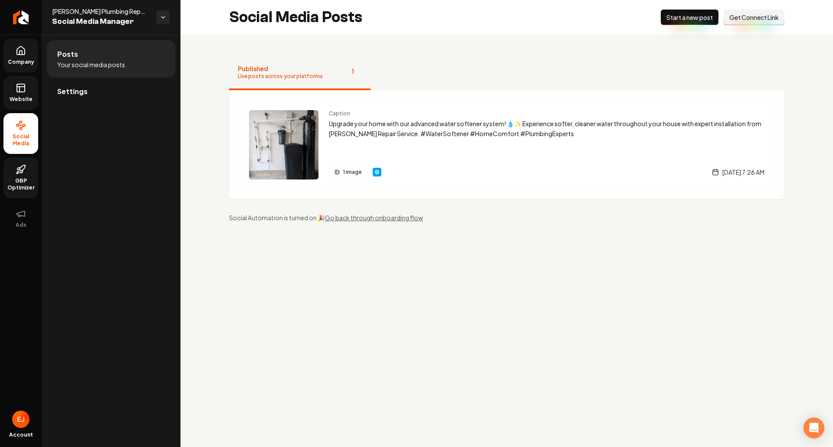
click at [760, 20] on span "Get Connect Link" at bounding box center [754, 17] width 49 height 9
